Goal: Information Seeking & Learning: Learn about a topic

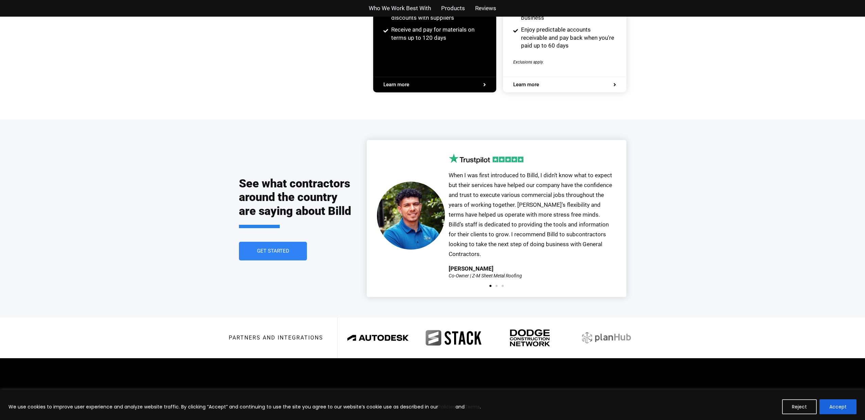
scroll to position [1433, 0]
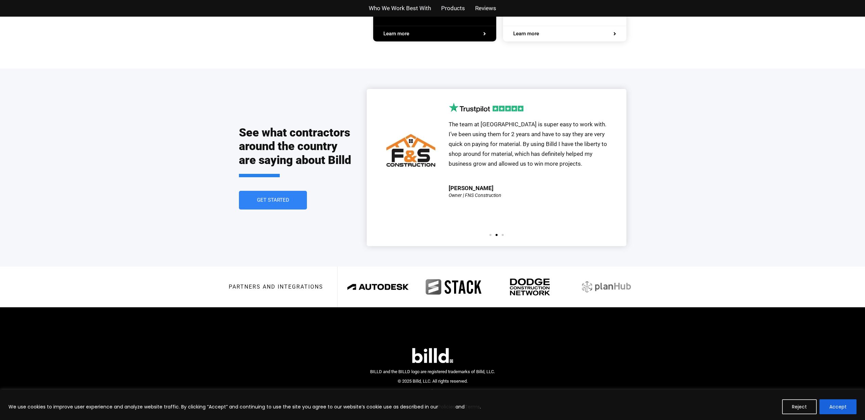
click at [447, 7] on span "Products" at bounding box center [453, 8] width 24 height 10
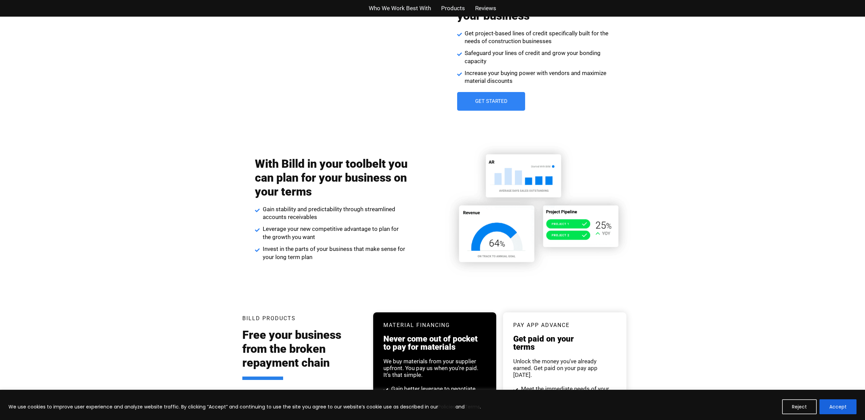
scroll to position [1095, 0]
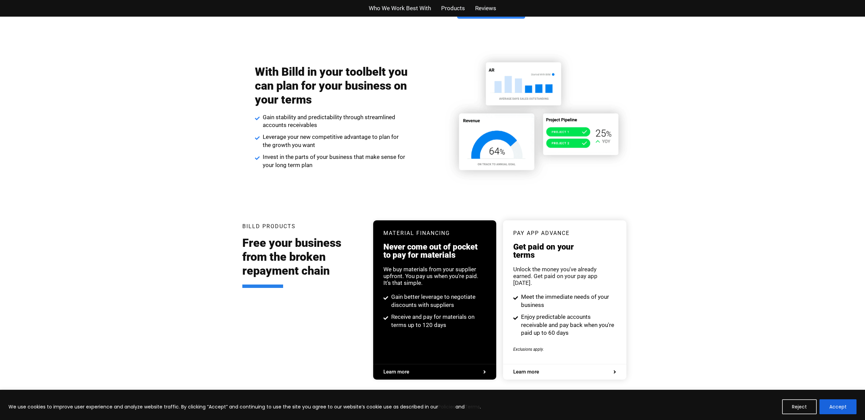
click at [502, 208] on div "Billd Products Free your business from the broken repayment chain Material Fina…" at bounding box center [432, 303] width 387 height 207
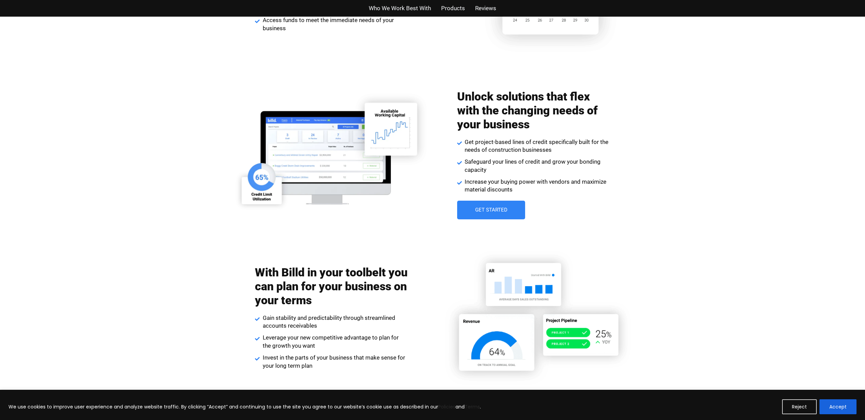
click at [510, 217] on link "Get Started" at bounding box center [491, 210] width 68 height 19
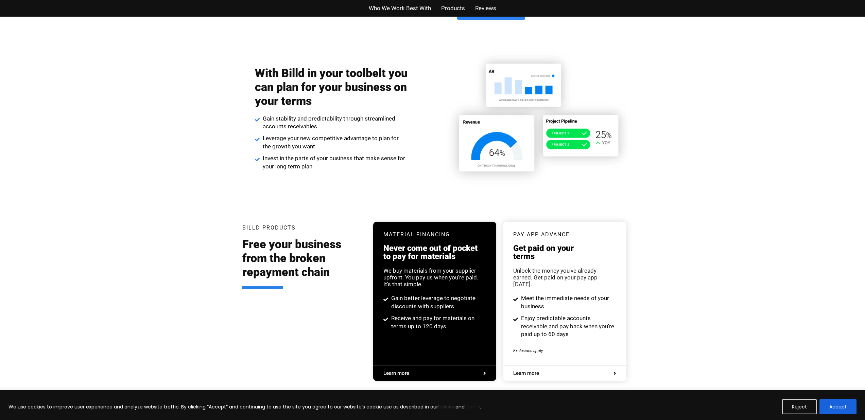
scroll to position [1095, 0]
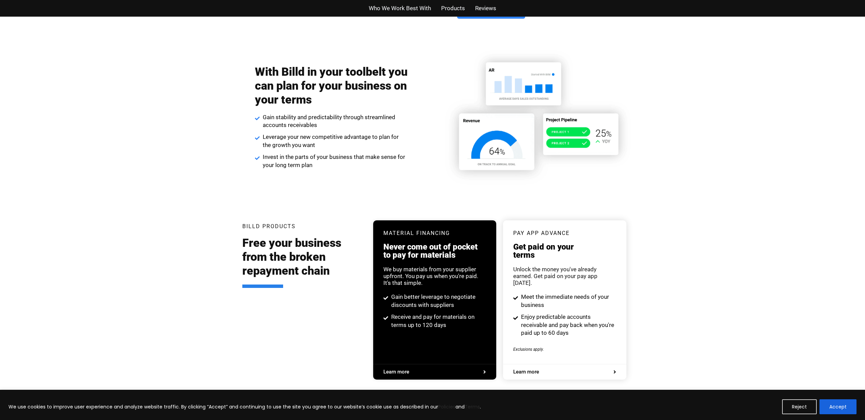
click at [500, 206] on div "Billd Products Free your business from the broken repayment chain Material Fina…" at bounding box center [432, 303] width 387 height 207
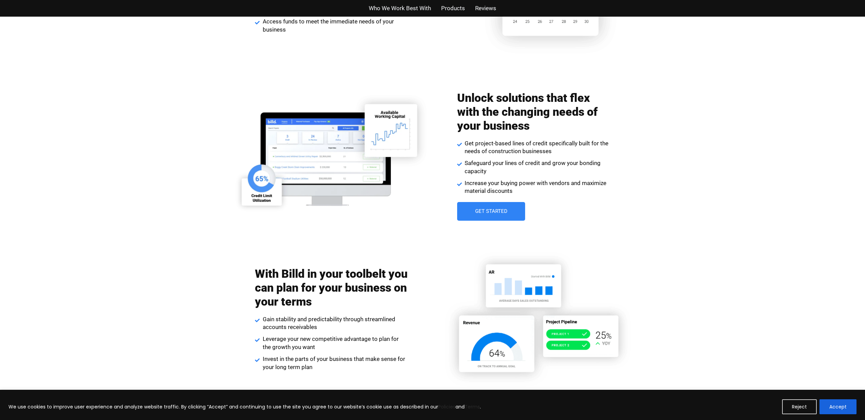
scroll to position [894, 0]
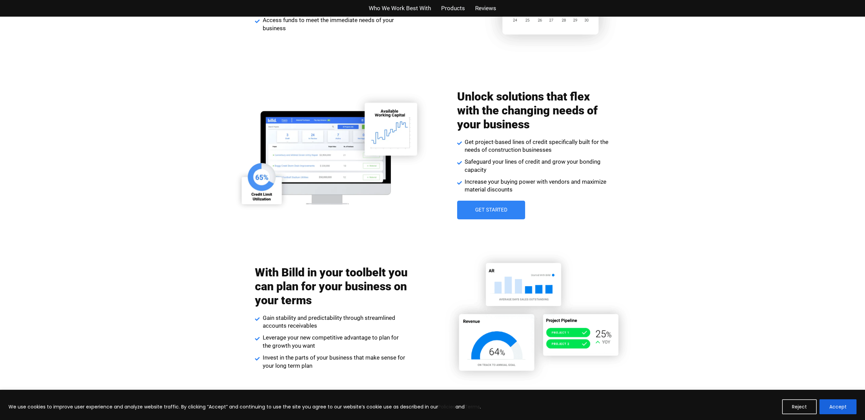
click at [521, 217] on link "Get Started" at bounding box center [491, 210] width 68 height 19
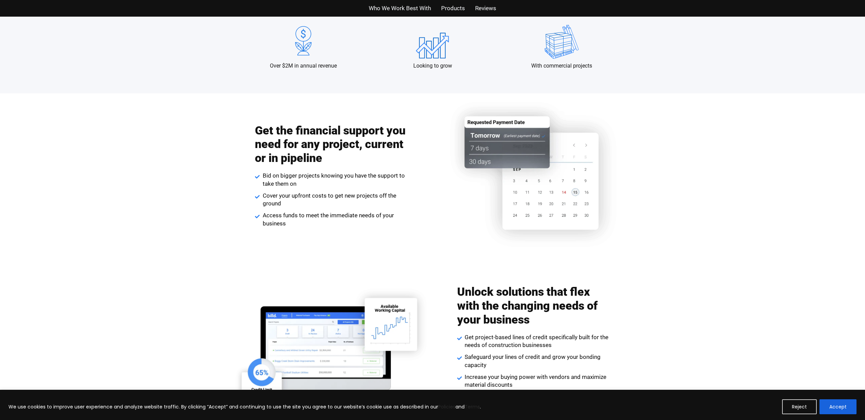
scroll to position [693, 0]
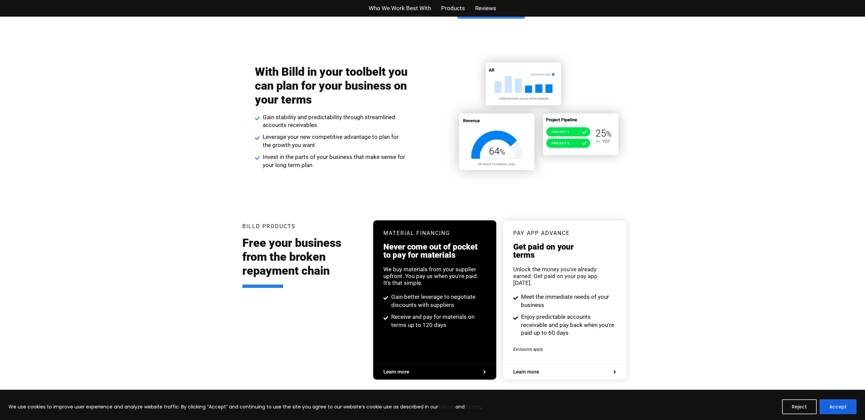
click at [511, 214] on div "Billd Products Free your business from the broken repayment chain Material Fina…" at bounding box center [432, 303] width 387 height 207
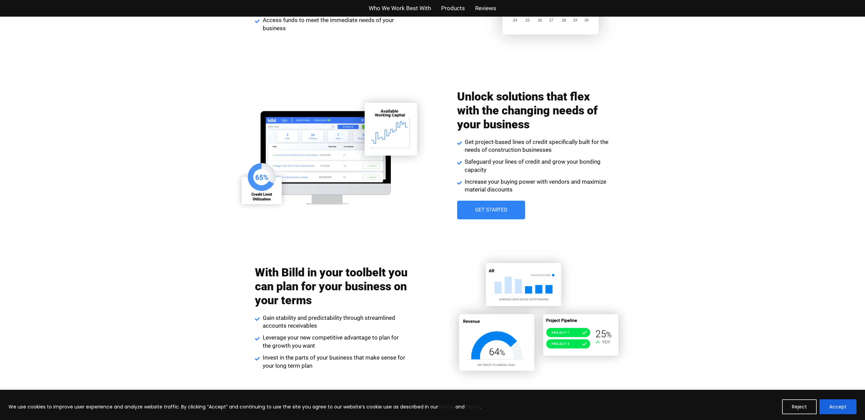
click at [514, 212] on link "Get Started" at bounding box center [491, 210] width 68 height 19
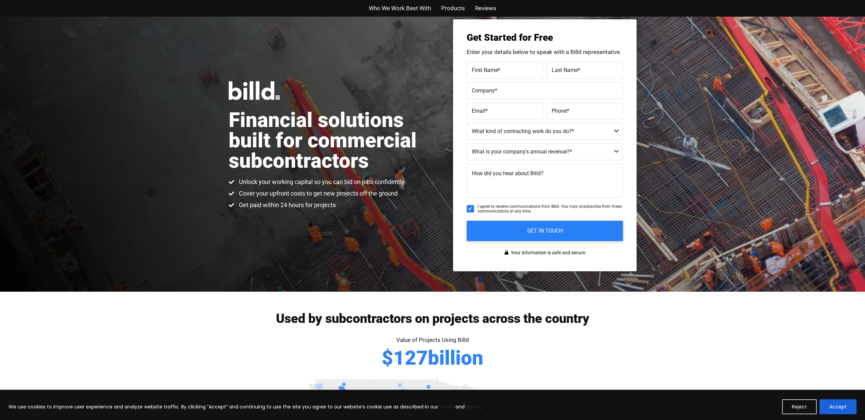
scroll to position [17, 0]
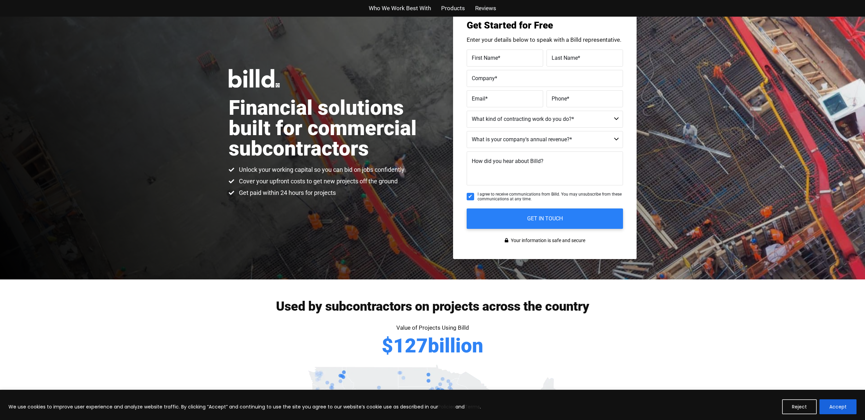
click at [427, 10] on span "Who We Work Best With" at bounding box center [400, 8] width 62 height 10
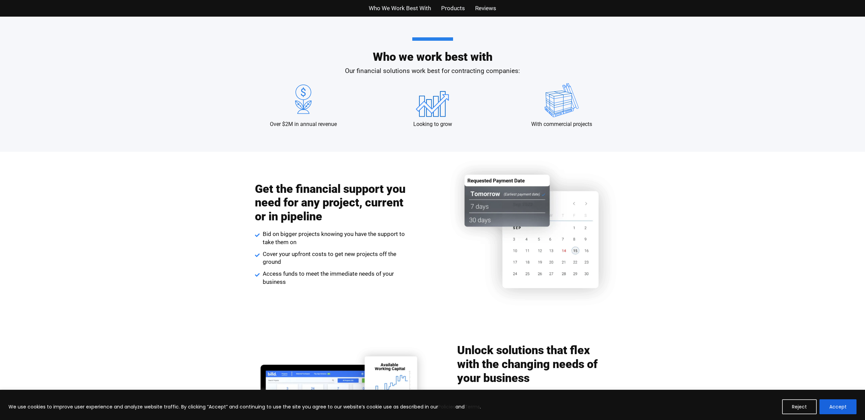
scroll to position [657, 0]
